Goal: Find specific page/section: Find specific page/section

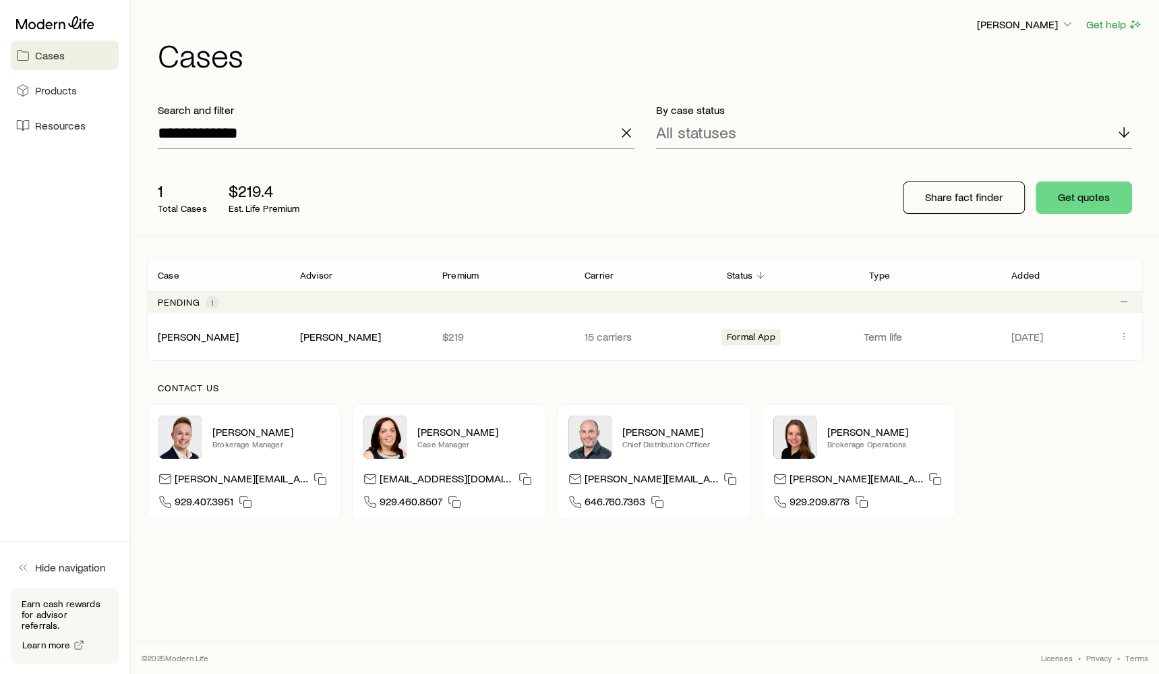
click at [625, 133] on line "button" at bounding box center [627, 133] width 8 height 8
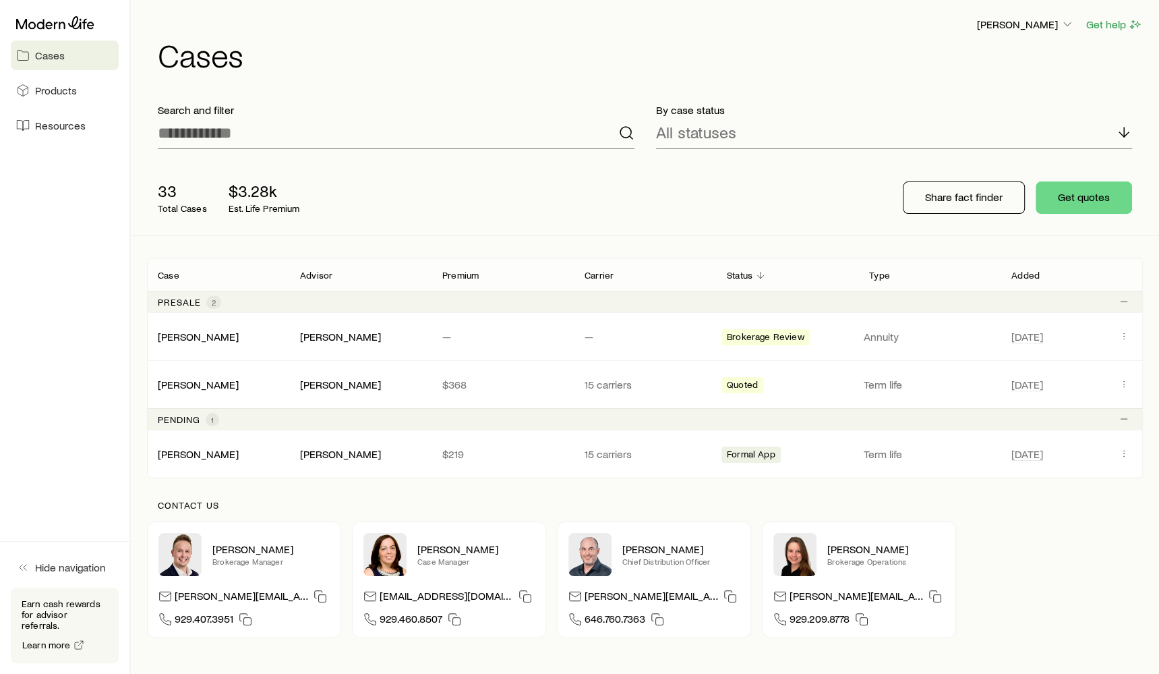
click at [522, 219] on div "33 Total Cases $3.28k Est. Life Premium" at bounding box center [363, 198] width 432 height 54
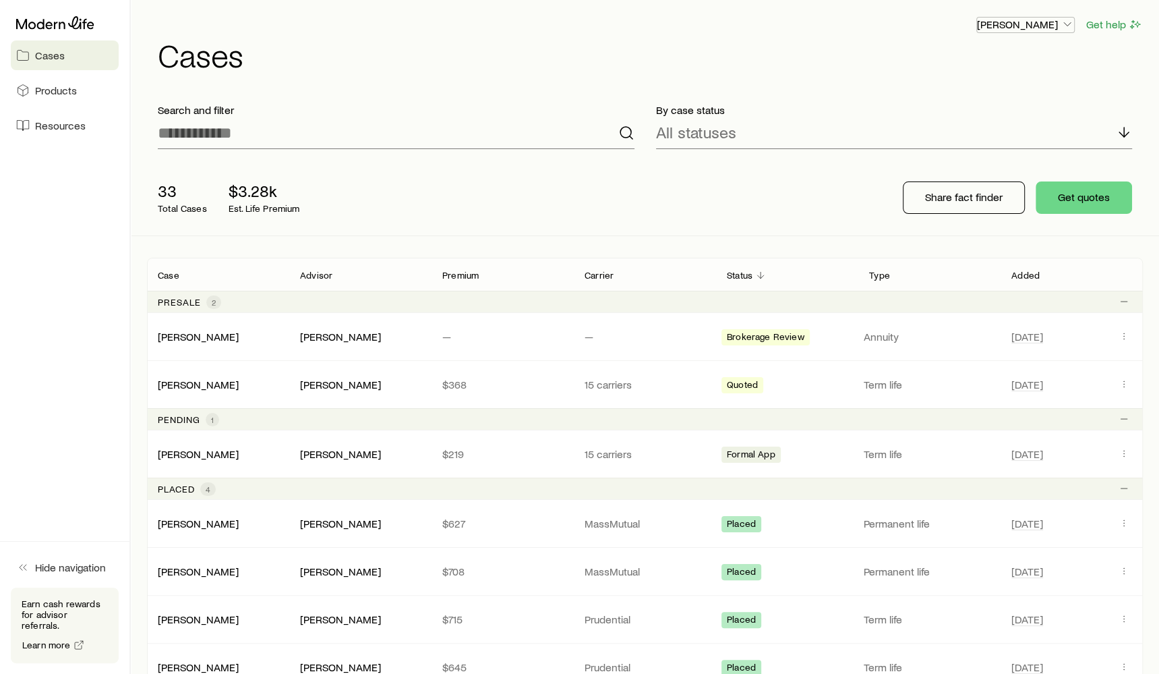
click at [1066, 25] on icon "button" at bounding box center [1067, 24] width 13 height 13
click at [976, 128] on span "Sign out" at bounding box center [962, 125] width 37 height 13
